Goal: Task Accomplishment & Management: Complete application form

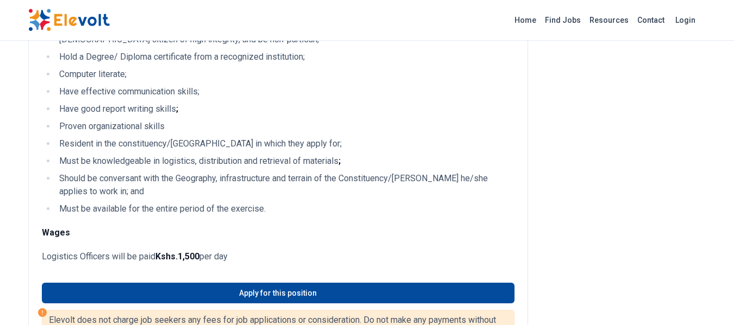
scroll to position [304, 0]
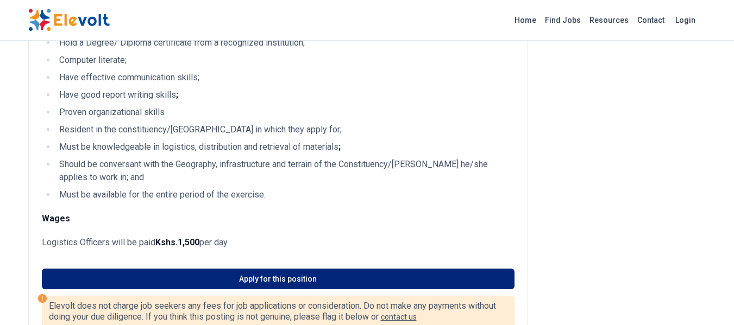
click at [333, 277] on link "Apply for this position" at bounding box center [278, 279] width 472 height 21
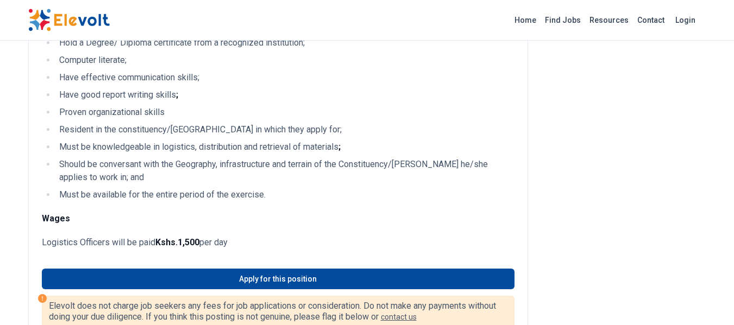
click at [87, 21] on img at bounding box center [68, 20] width 81 height 23
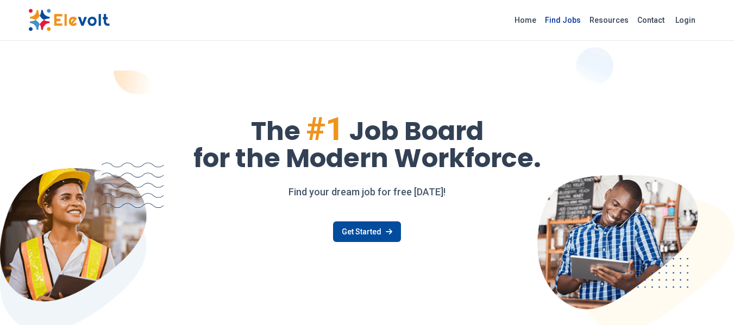
click at [567, 18] on link "Find Jobs" at bounding box center [562, 19] width 45 height 17
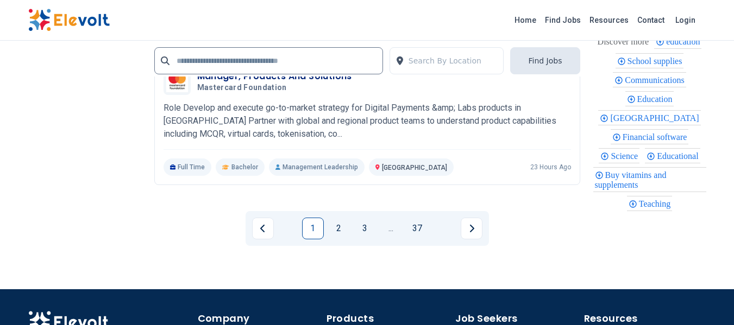
scroll to position [2411, 0]
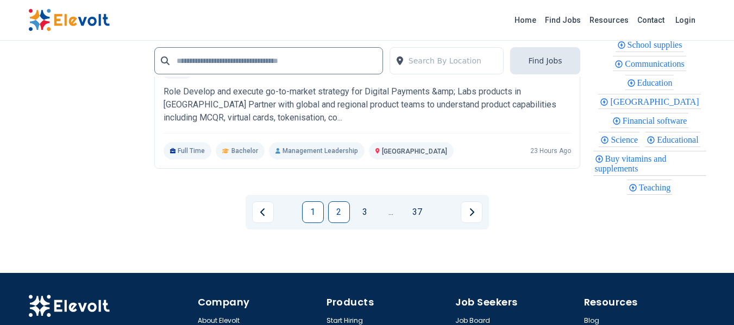
click at [345, 213] on link "2" at bounding box center [339, 212] width 22 height 22
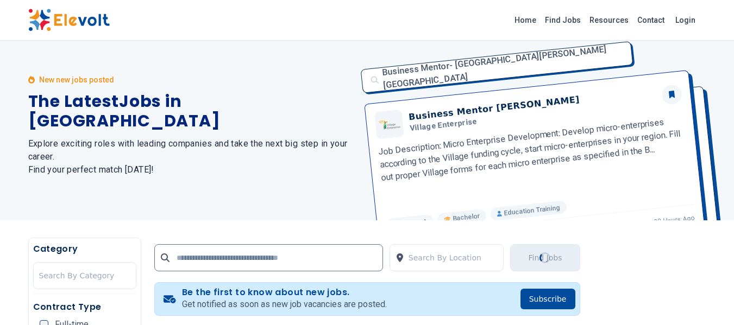
scroll to position [0, 0]
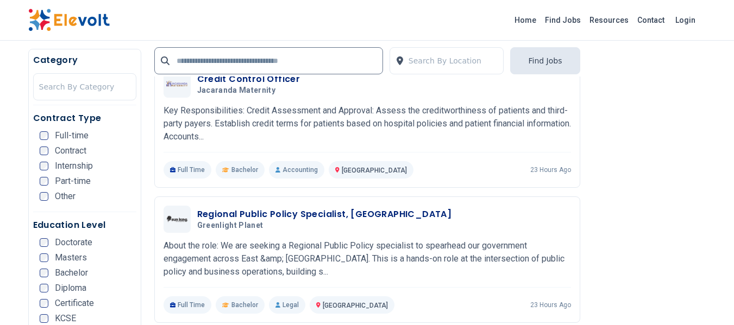
scroll to position [695, 0]
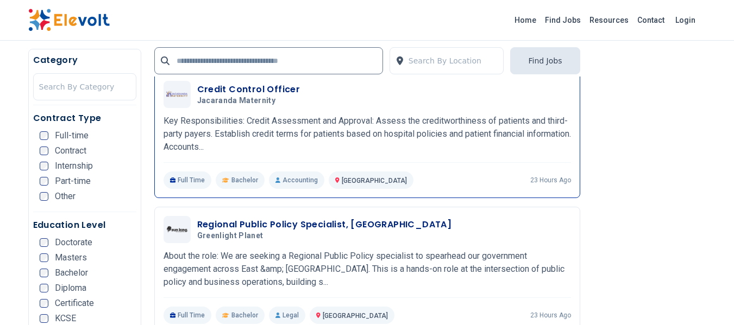
click at [230, 92] on h3 "Credit Control Officer" at bounding box center [248, 89] width 103 height 13
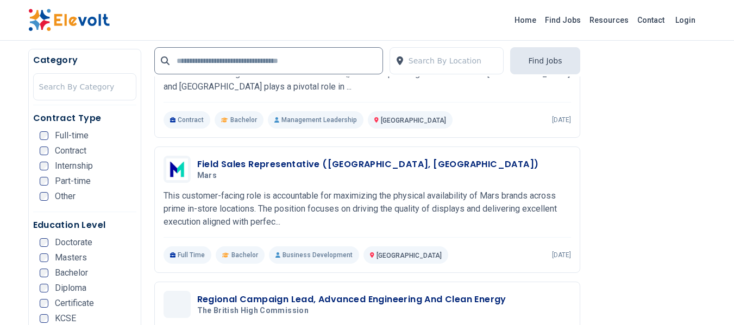
scroll to position [1260, 0]
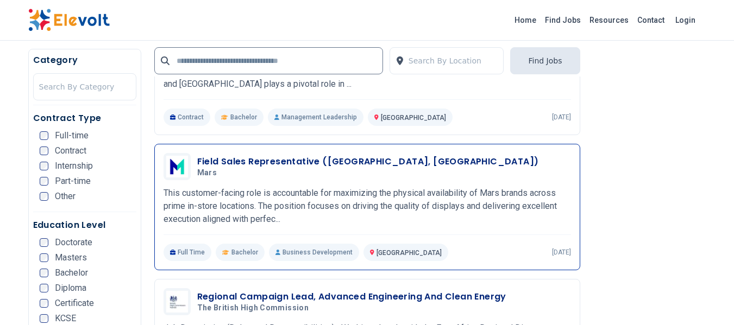
click at [246, 162] on h3 "Field Sales Representative ([GEOGRAPHIC_DATA], [GEOGRAPHIC_DATA])" at bounding box center [368, 161] width 342 height 13
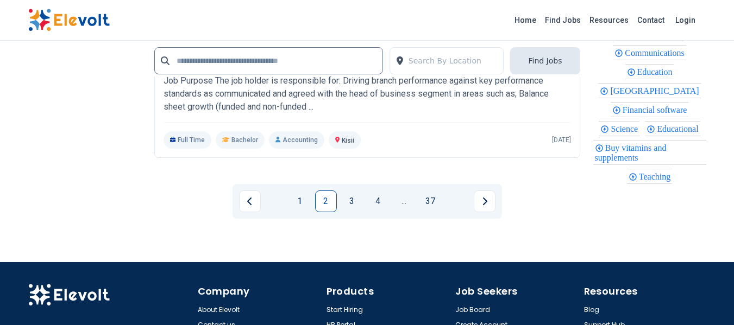
scroll to position [2563, 0]
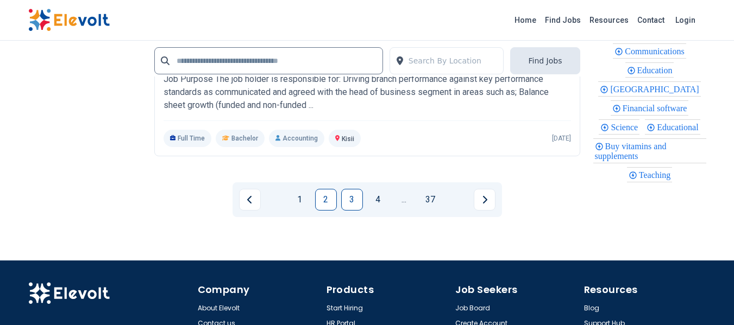
click at [357, 203] on link "3" at bounding box center [352, 200] width 22 height 22
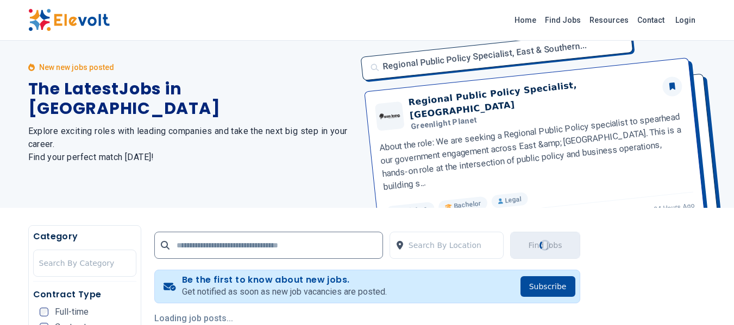
scroll to position [0, 0]
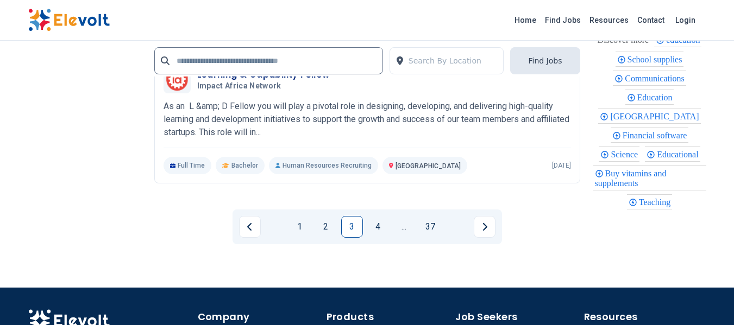
scroll to position [2411, 0]
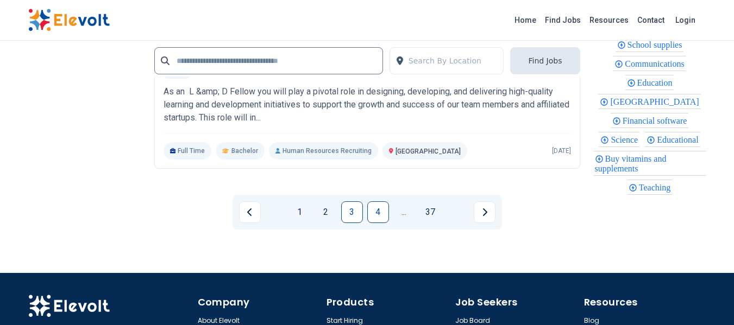
click at [377, 215] on link "4" at bounding box center [378, 212] width 22 height 22
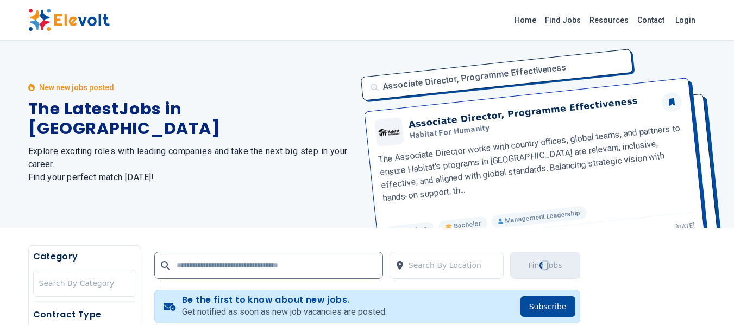
scroll to position [0, 0]
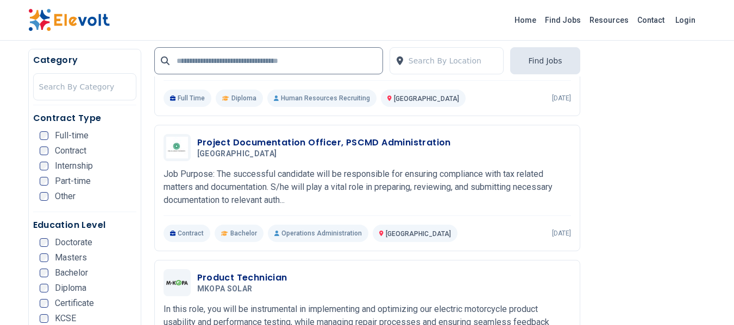
scroll to position [1303, 0]
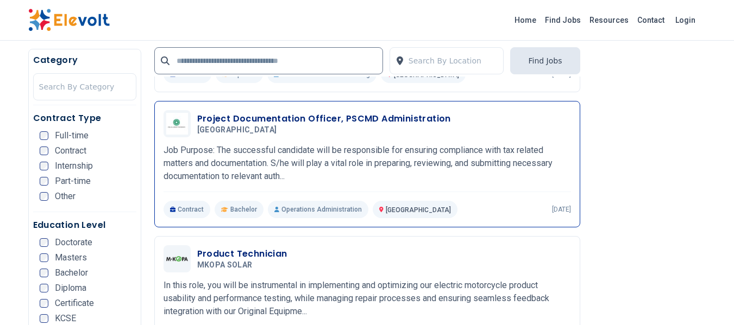
click at [244, 119] on h3 "Project Documentation Officer, PSCMD Administration" at bounding box center [324, 118] width 254 height 13
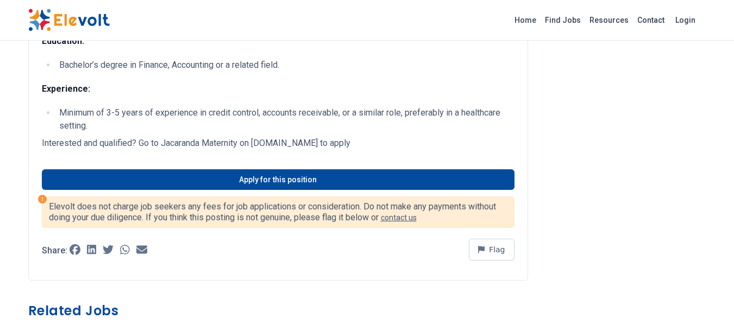
scroll to position [717, 0]
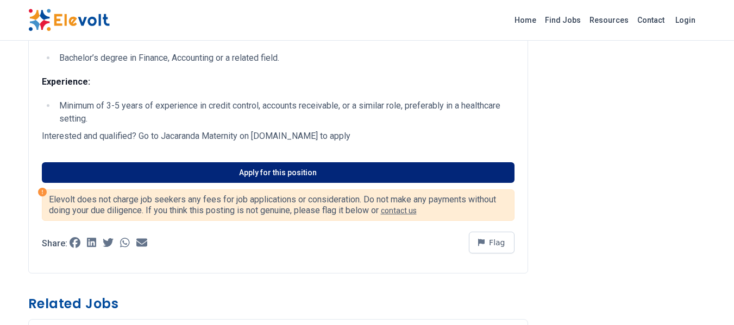
click at [292, 179] on link "Apply for this position" at bounding box center [278, 172] width 472 height 21
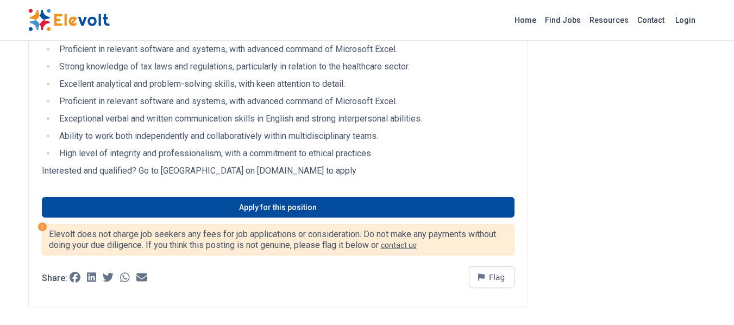
scroll to position [456, 0]
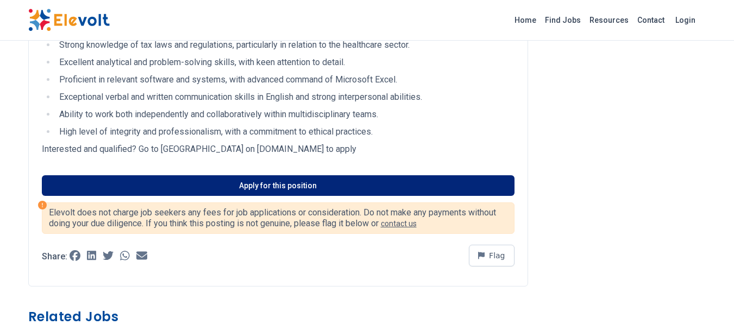
click at [286, 191] on link "Apply for this position" at bounding box center [278, 185] width 472 height 21
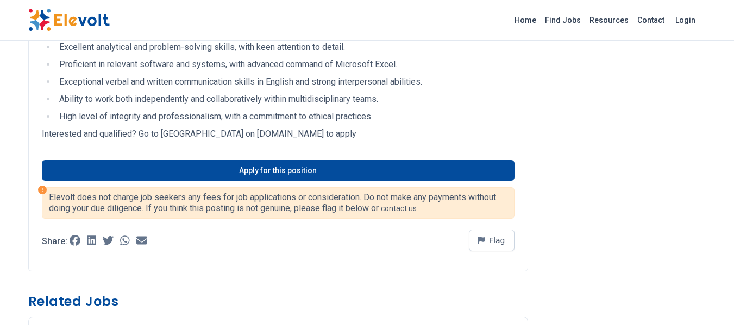
scroll to position [478, 0]
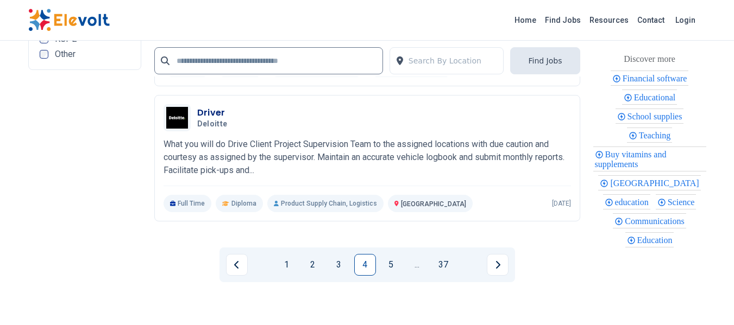
scroll to position [2476, 0]
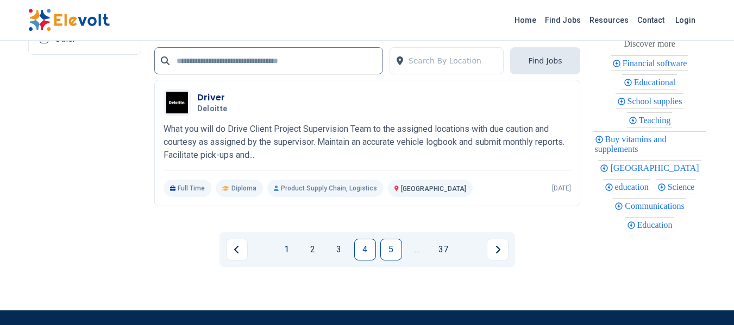
click at [387, 239] on link "5" at bounding box center [391, 250] width 22 height 22
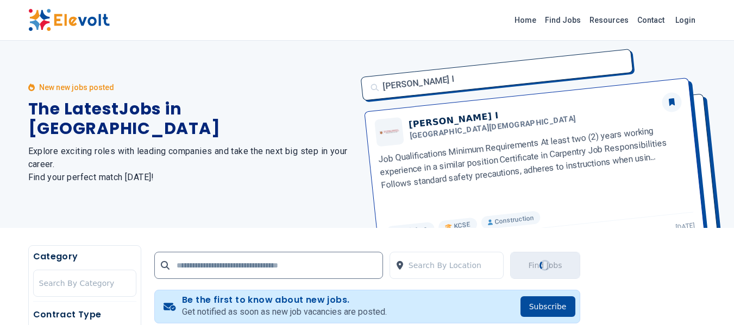
scroll to position [0, 0]
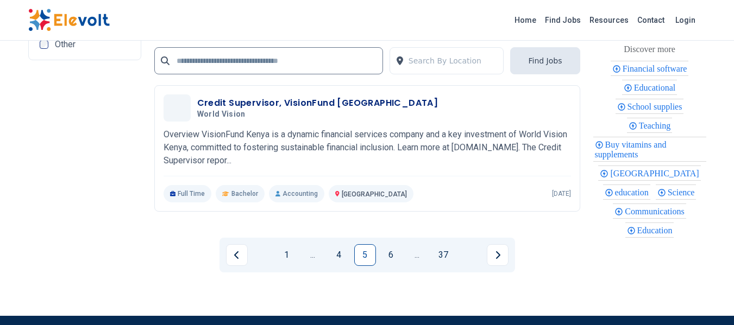
scroll to position [2389, 0]
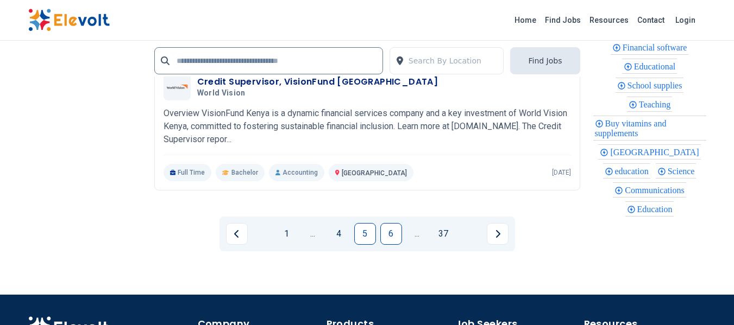
click at [389, 229] on link "6" at bounding box center [391, 234] width 22 height 22
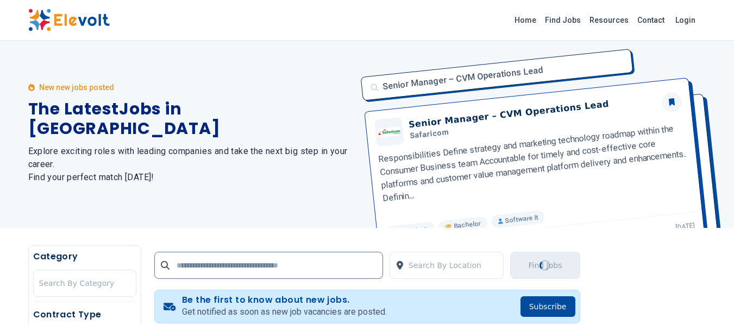
scroll to position [0, 0]
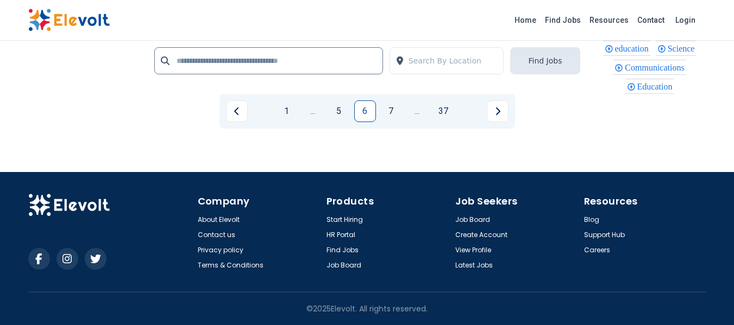
scroll to position [2563, 0]
click at [391, 117] on link "7" at bounding box center [391, 111] width 22 height 22
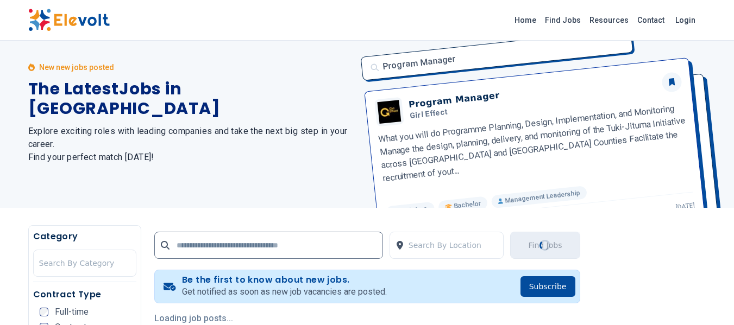
scroll to position [0, 0]
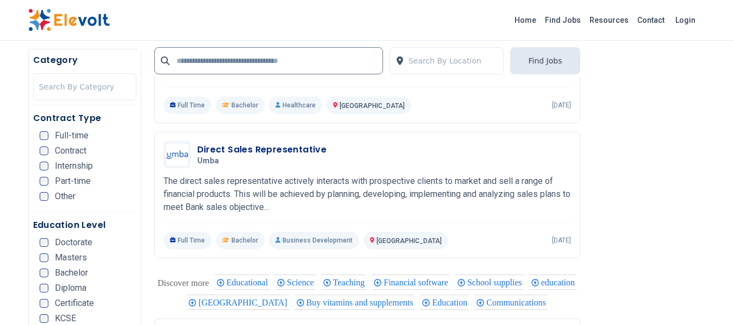
scroll to position [2063, 0]
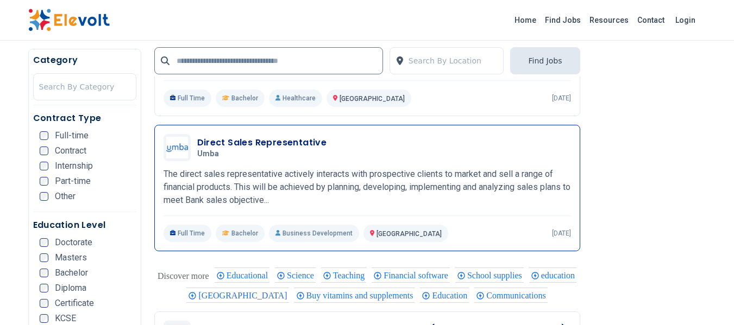
click at [234, 150] on h5 "Umba" at bounding box center [259, 154] width 125 height 10
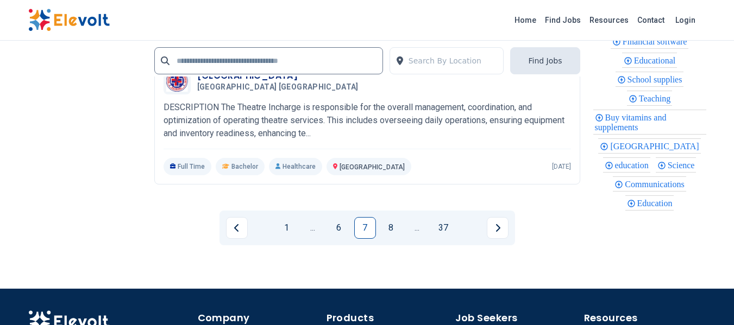
scroll to position [2454, 0]
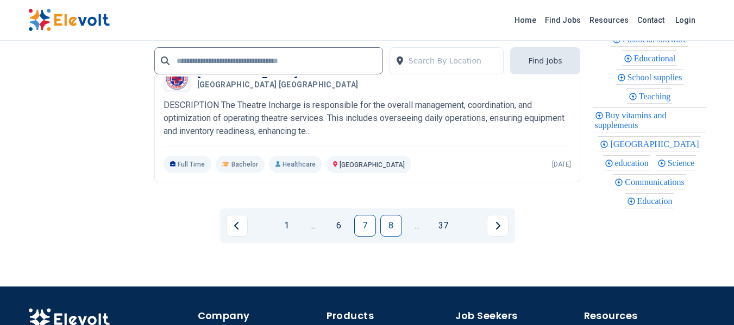
click at [384, 228] on link "8" at bounding box center [391, 226] width 22 height 22
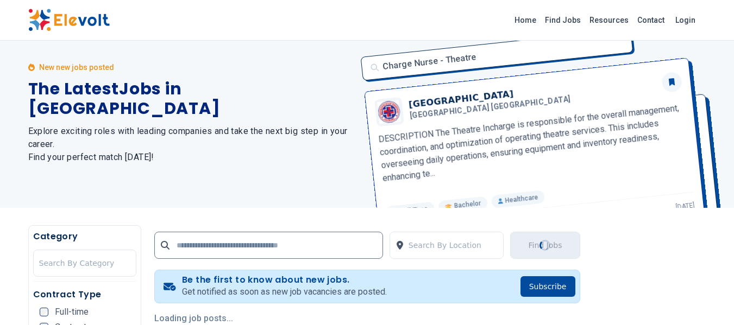
scroll to position [0, 0]
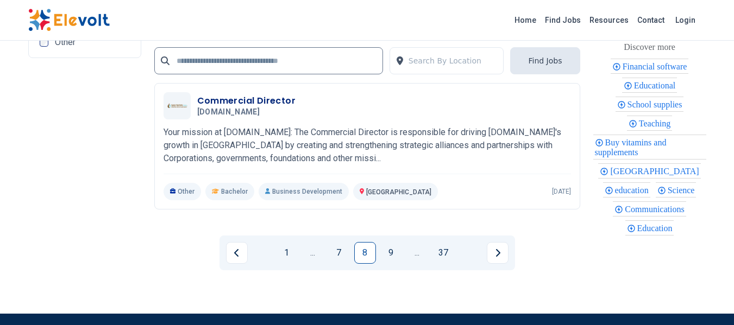
scroll to position [2389, 0]
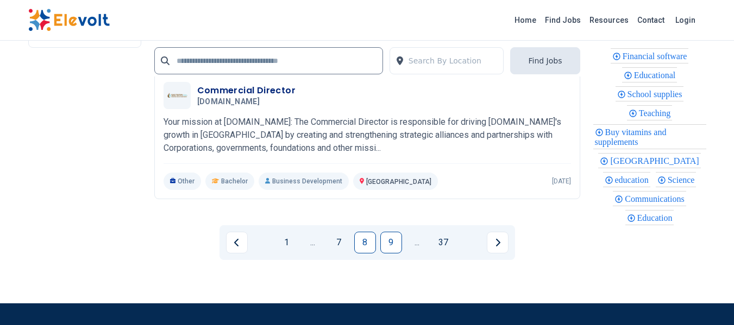
click at [391, 254] on link "9" at bounding box center [391, 243] width 22 height 22
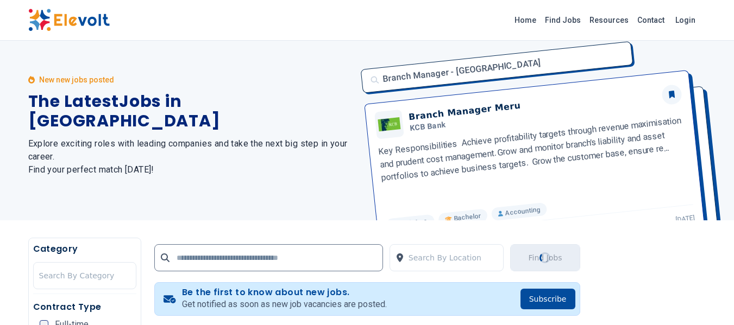
scroll to position [0, 0]
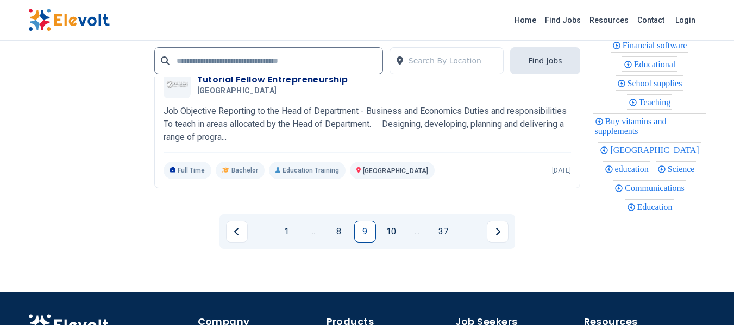
scroll to position [2454, 0]
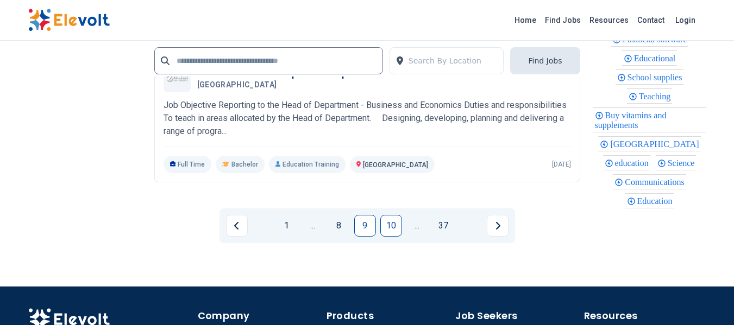
click at [386, 230] on link "10" at bounding box center [391, 226] width 22 height 22
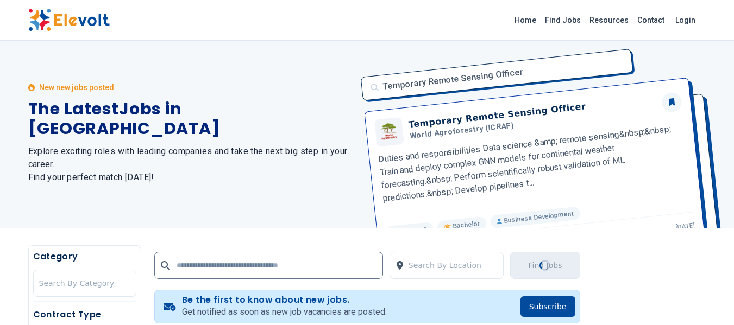
scroll to position [0, 0]
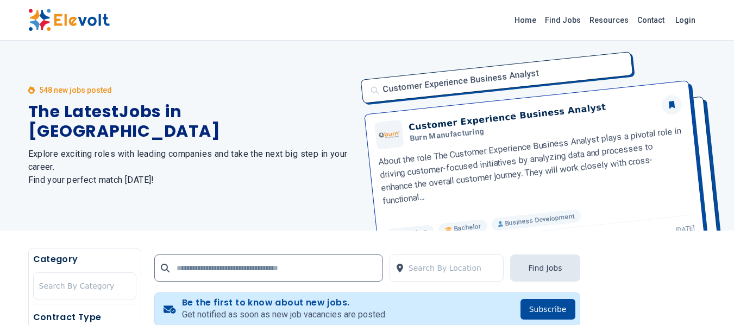
scroll to position [285, 0]
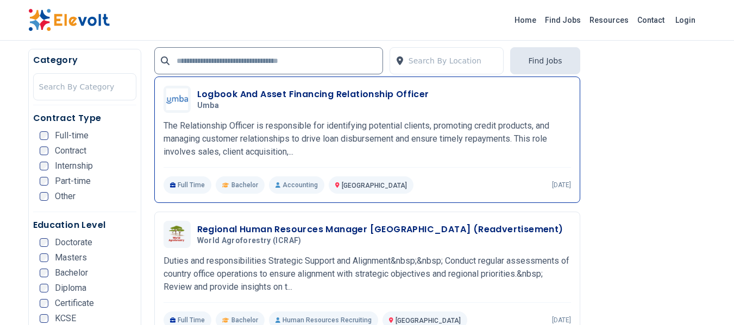
click at [261, 137] on p "The Relationship Officer is responsible for identifying potential clients, prom…" at bounding box center [366, 138] width 407 height 39
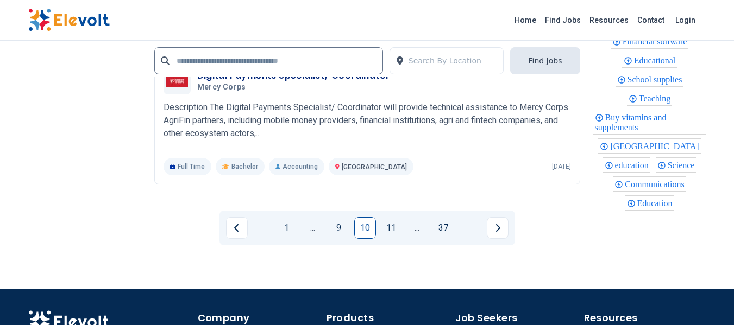
scroll to position [2500, 0]
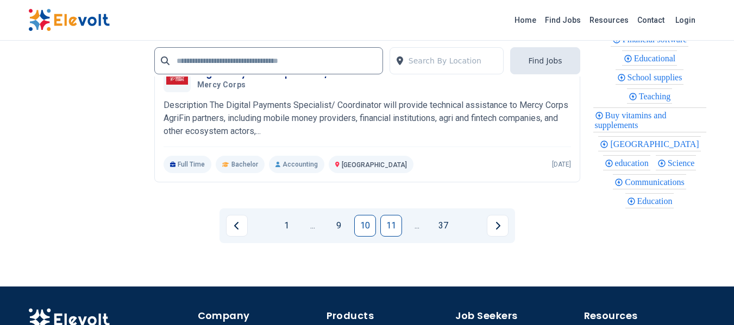
click at [401, 228] on link "11" at bounding box center [391, 226] width 22 height 22
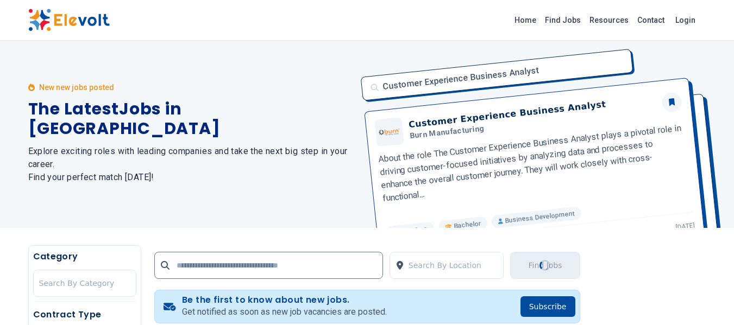
scroll to position [0, 0]
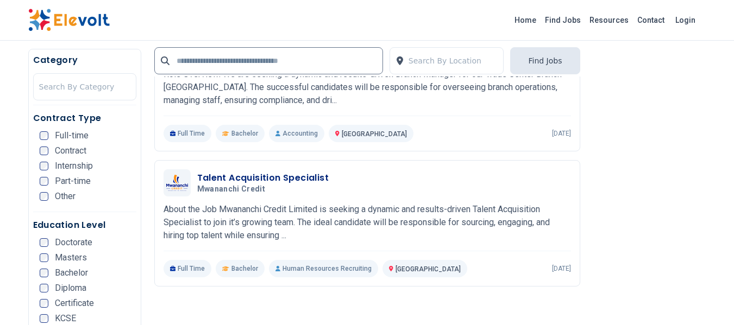
scroll to position [760, 0]
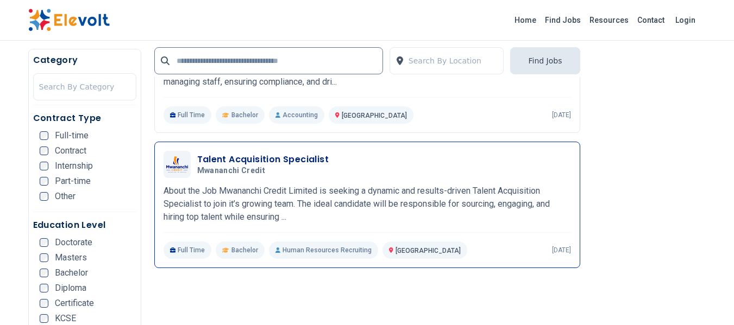
click at [236, 161] on h3 "Talent Acquisition Specialist" at bounding box center [263, 159] width 132 height 13
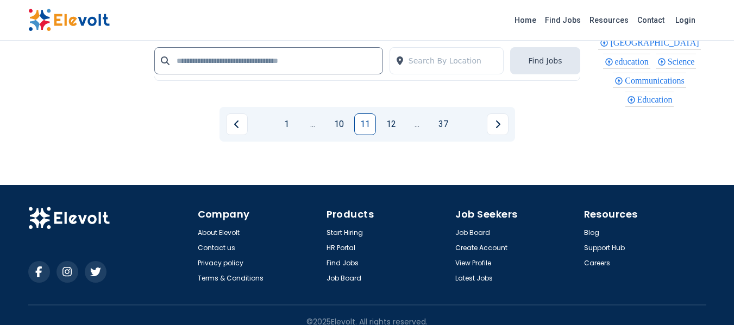
scroll to position [2519, 0]
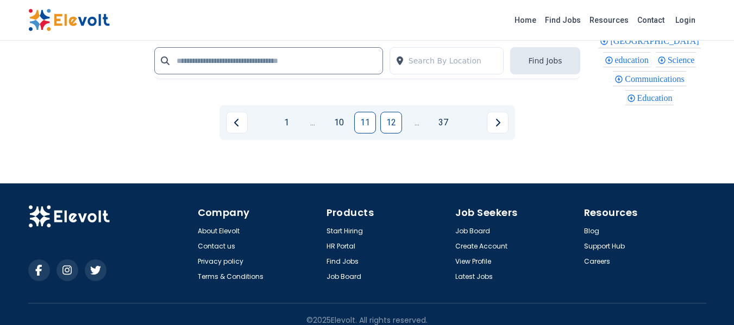
click at [399, 134] on link "12" at bounding box center [391, 123] width 22 height 22
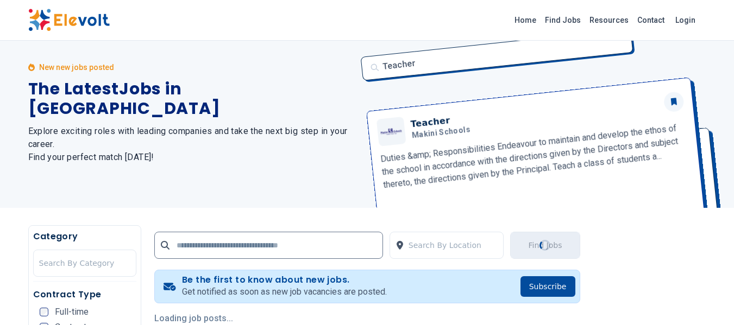
scroll to position [0, 0]
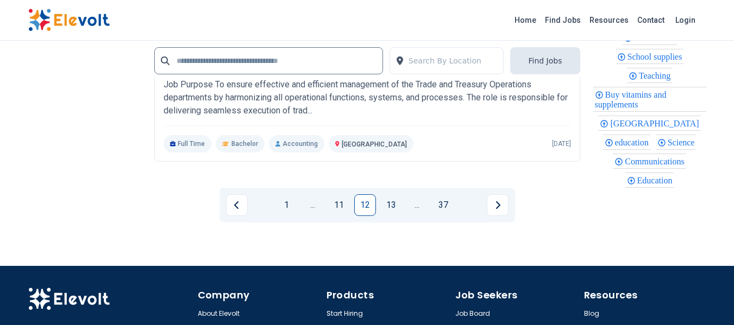
scroll to position [2483, 0]
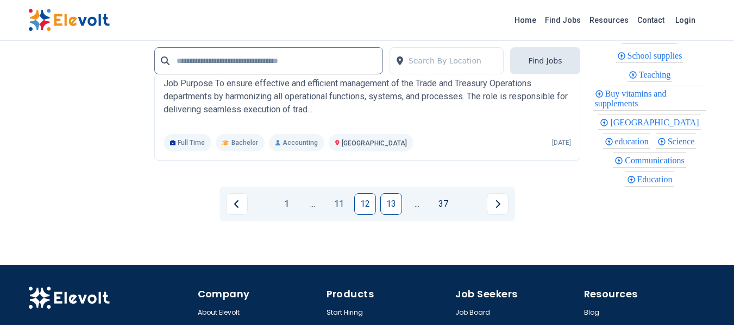
click at [390, 199] on link "13" at bounding box center [391, 204] width 22 height 22
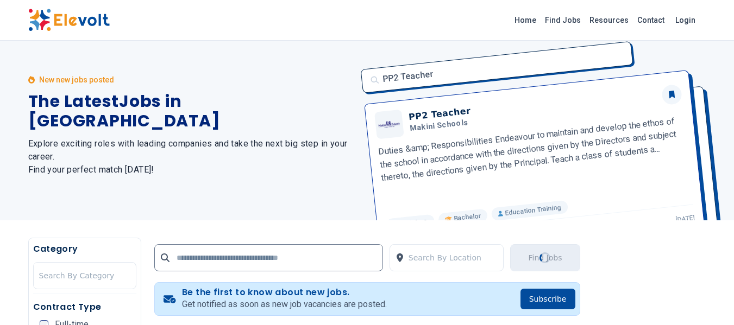
scroll to position [0, 0]
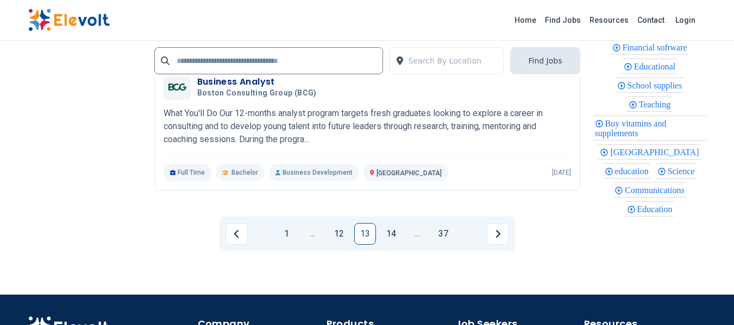
scroll to position [2411, 0]
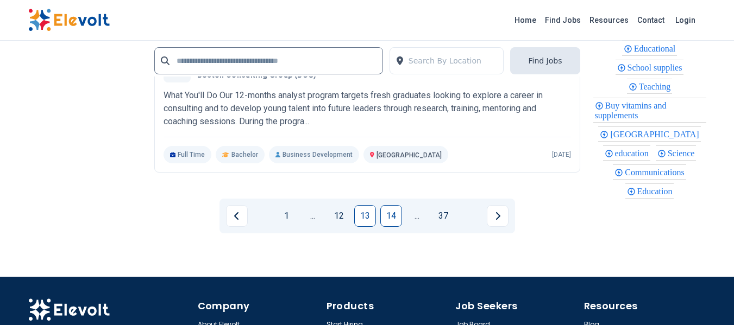
click at [399, 213] on link "14" at bounding box center [391, 216] width 22 height 22
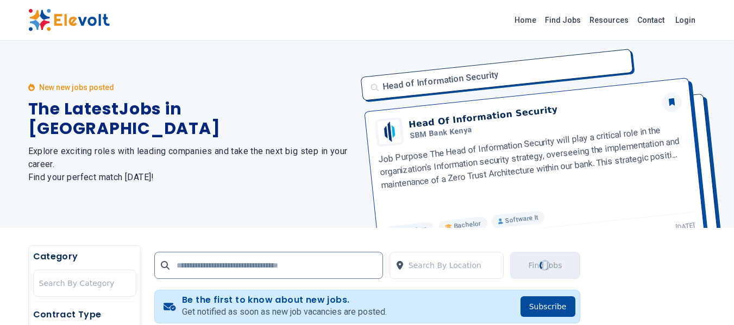
scroll to position [0, 0]
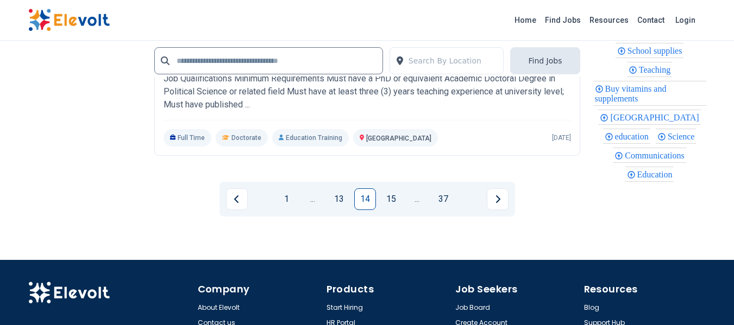
scroll to position [2411, 0]
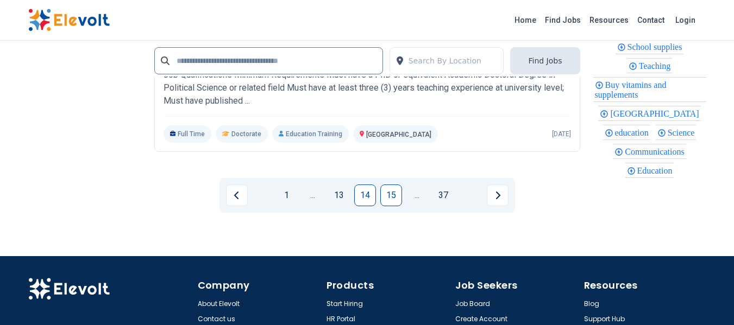
click at [393, 206] on link "15" at bounding box center [391, 196] width 22 height 22
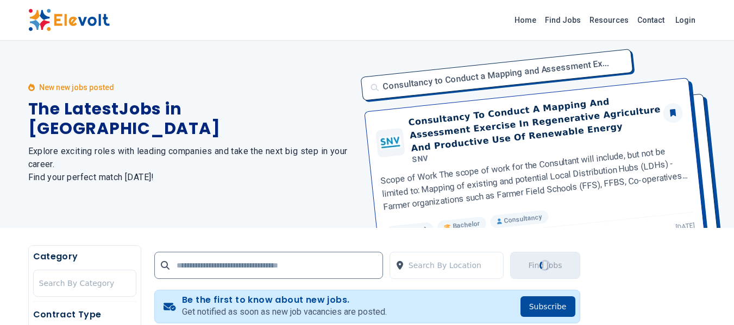
scroll to position [0, 0]
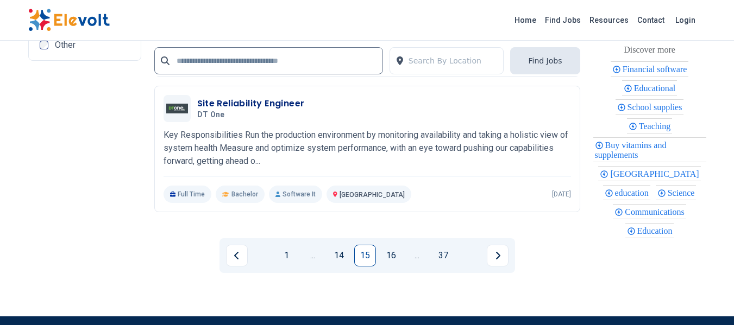
scroll to position [2353, 0]
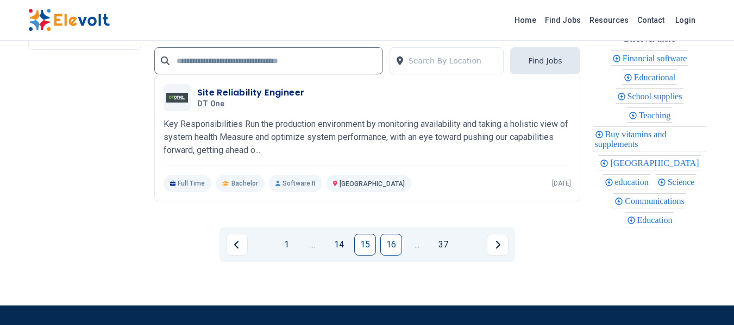
click at [391, 234] on link "16" at bounding box center [391, 245] width 22 height 22
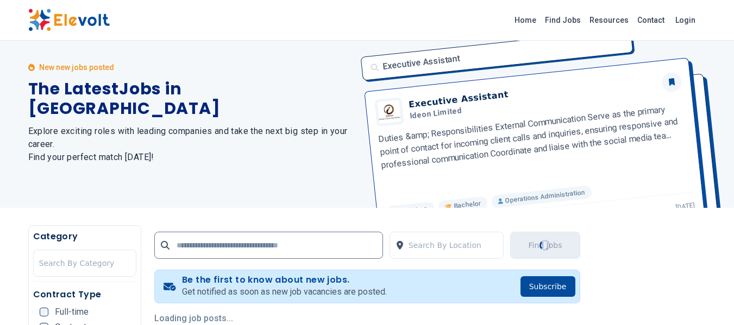
scroll to position [0, 0]
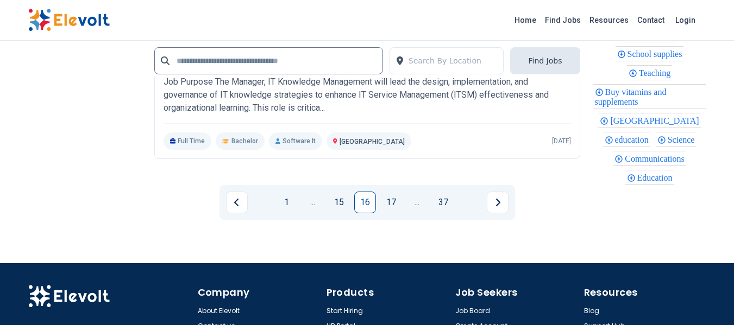
scroll to position [2389, 0]
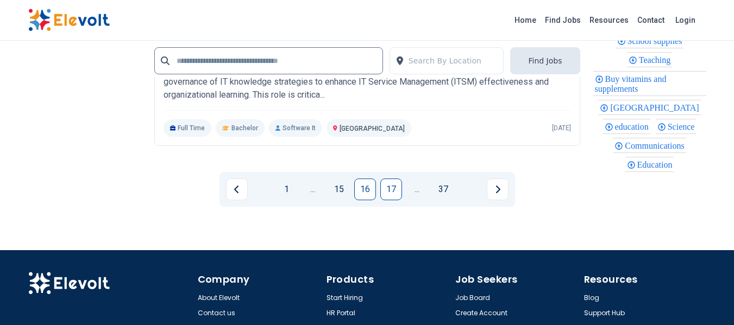
click at [388, 200] on link "17" at bounding box center [391, 190] width 22 height 22
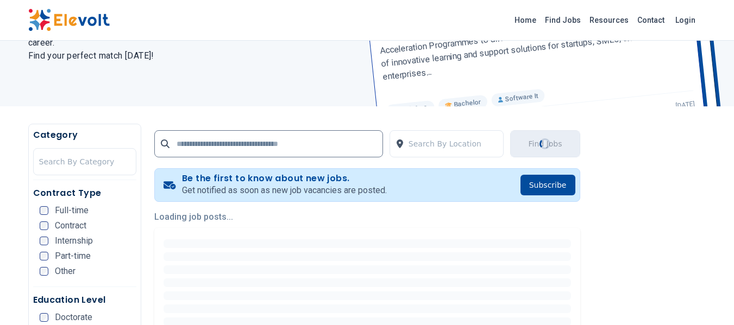
scroll to position [0, 0]
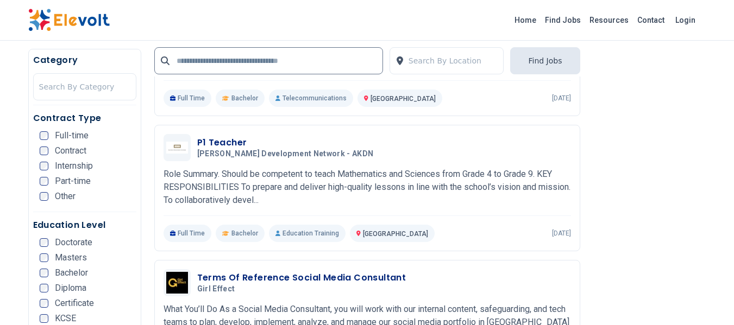
scroll to position [1846, 0]
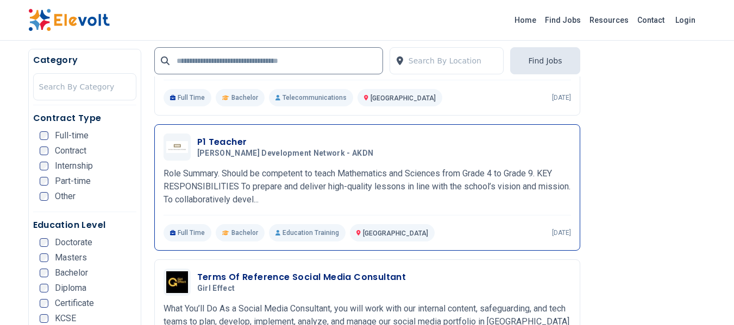
click at [268, 136] on h3 "P1 Teacher" at bounding box center [287, 142] width 181 height 13
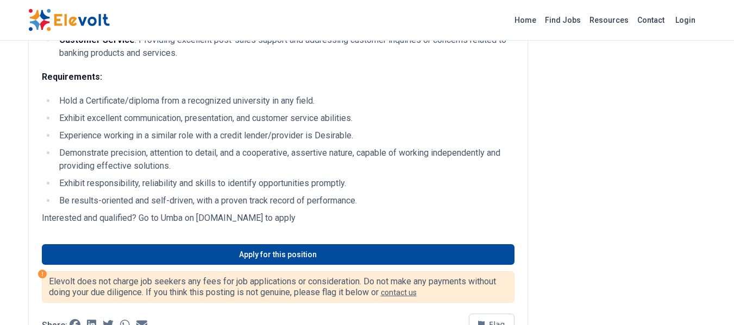
scroll to position [326, 0]
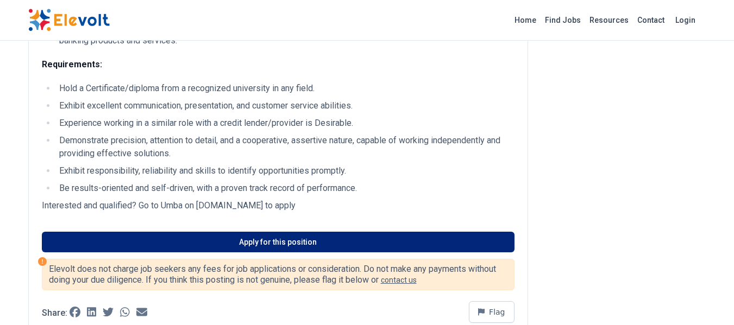
click at [244, 252] on link "Apply for this position" at bounding box center [278, 242] width 472 height 21
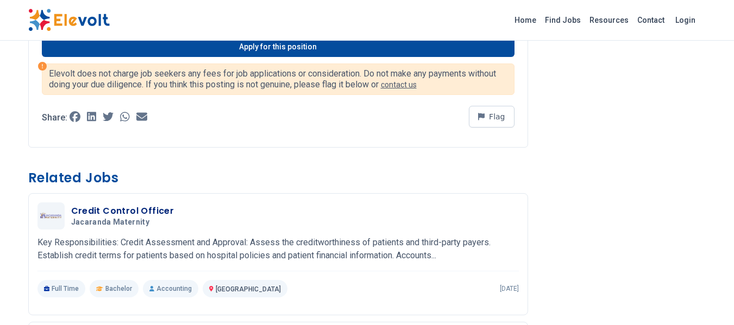
scroll to position [825, 0]
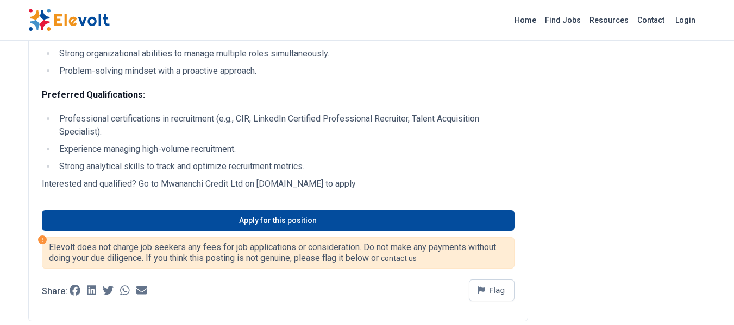
scroll to position [999, 0]
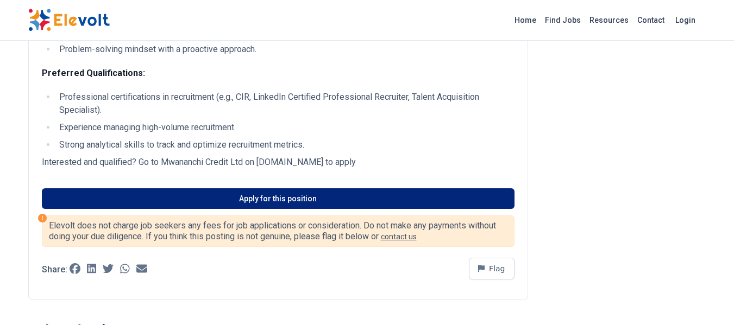
click at [361, 209] on link "Apply for this position" at bounding box center [278, 198] width 472 height 21
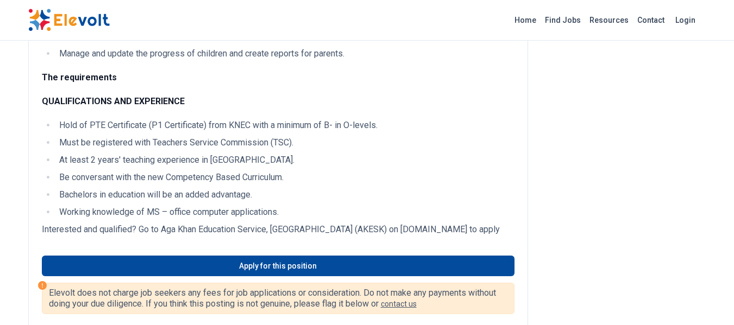
scroll to position [347, 0]
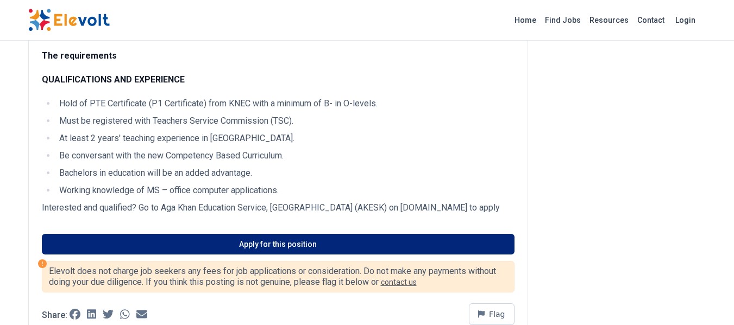
click at [345, 244] on link "Apply for this position" at bounding box center [278, 244] width 472 height 21
